Goal: Complete application form

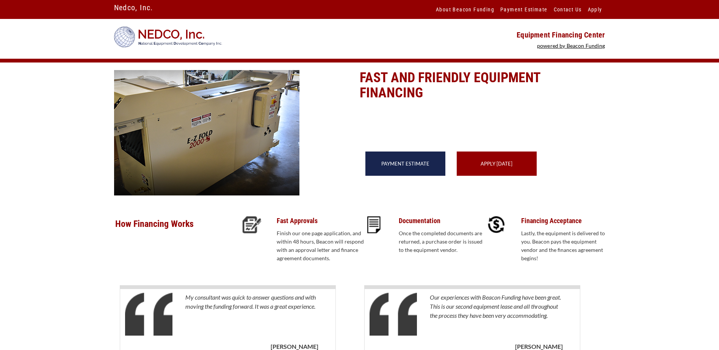
click at [408, 176] on div "Payment Estimate" at bounding box center [406, 164] width 80 height 24
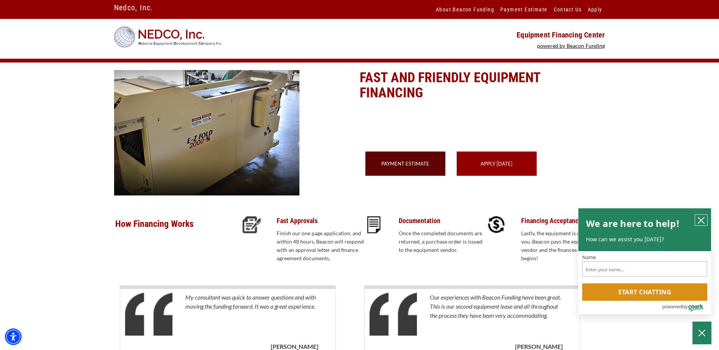
click at [701, 221] on icon "close chatbox" at bounding box center [701, 221] width 6 height 6
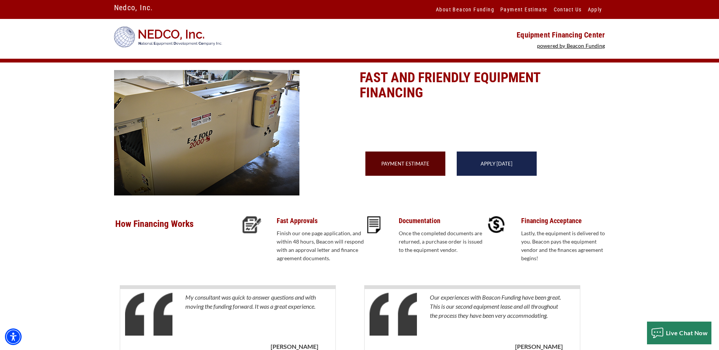
click at [491, 176] on div "Apply Today" at bounding box center [497, 164] width 80 height 24
click at [490, 167] on link "Apply Today" at bounding box center [497, 164] width 32 height 6
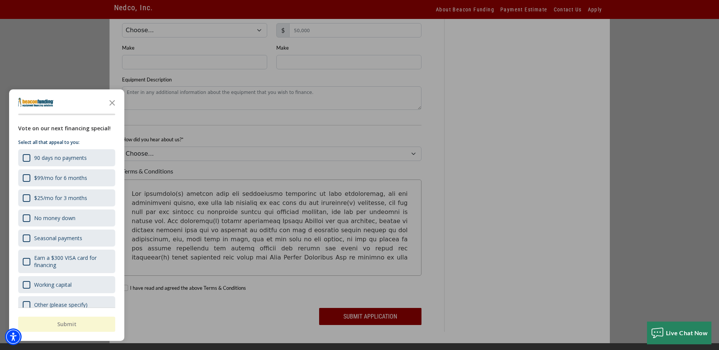
scroll to position [611, 0]
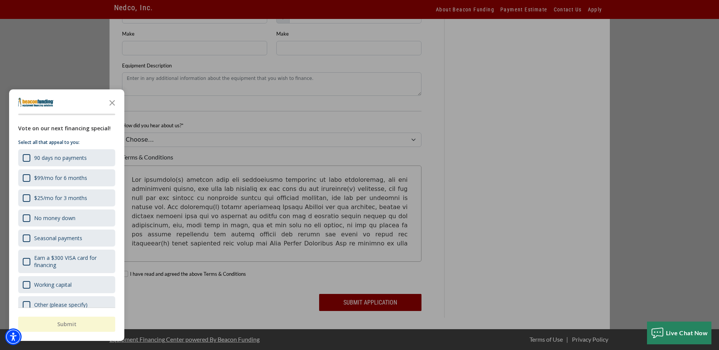
drag, startPoint x: 115, startPoint y: 101, endPoint x: 124, endPoint y: 107, distance: 11.4
click at [115, 100] on polygon "Close the survey" at bounding box center [113, 103] width 6 height 6
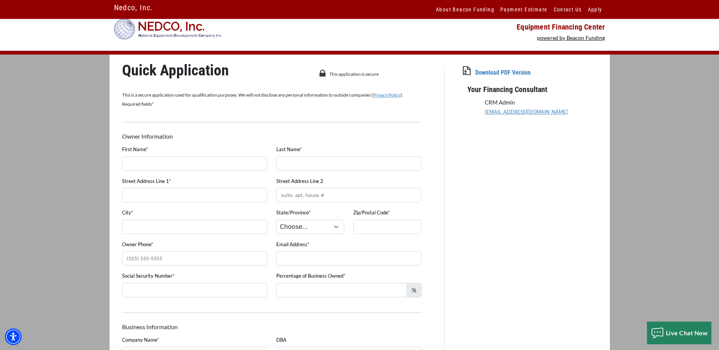
scroll to position [0, 0]
